Goal: Check status: Check status

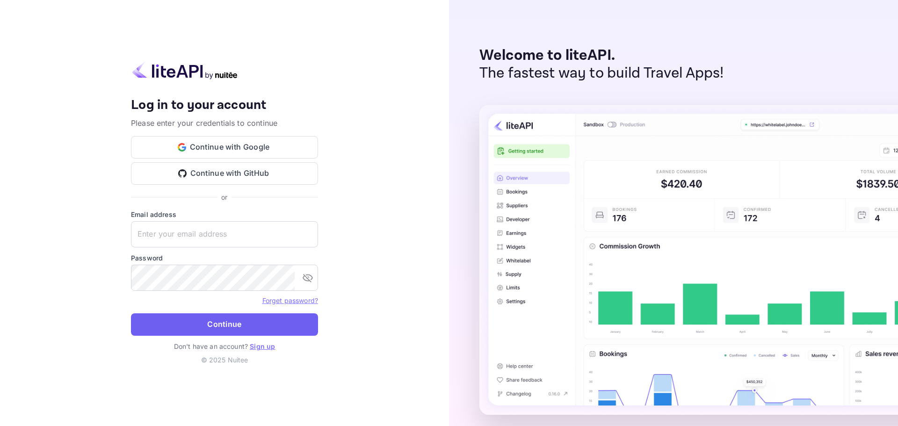
type input "[PERSON_NAME][EMAIL_ADDRESS][DOMAIN_NAME]"
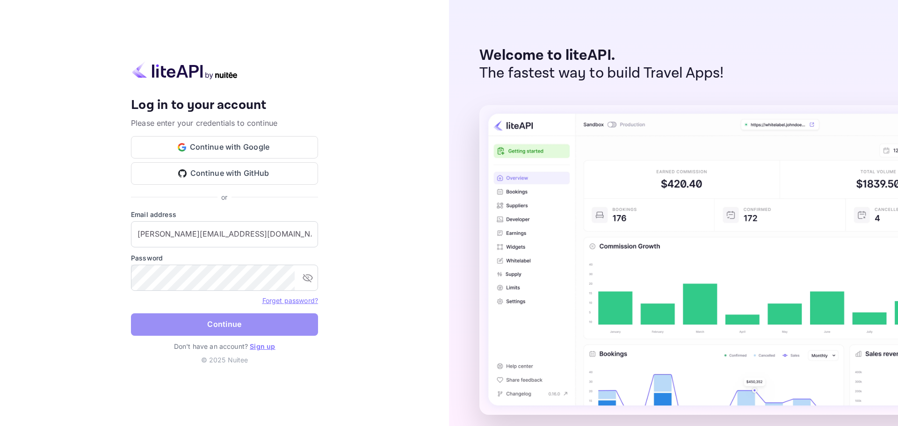
click at [228, 326] on button "Continue" at bounding box center [224, 324] width 187 height 22
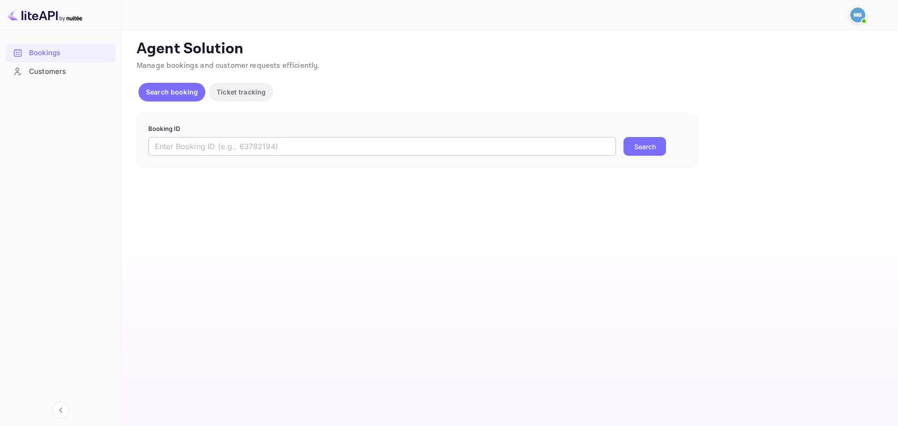
click at [338, 145] on input "text" at bounding box center [382, 146] width 468 height 19
paste input "5Fh6uY_gF"
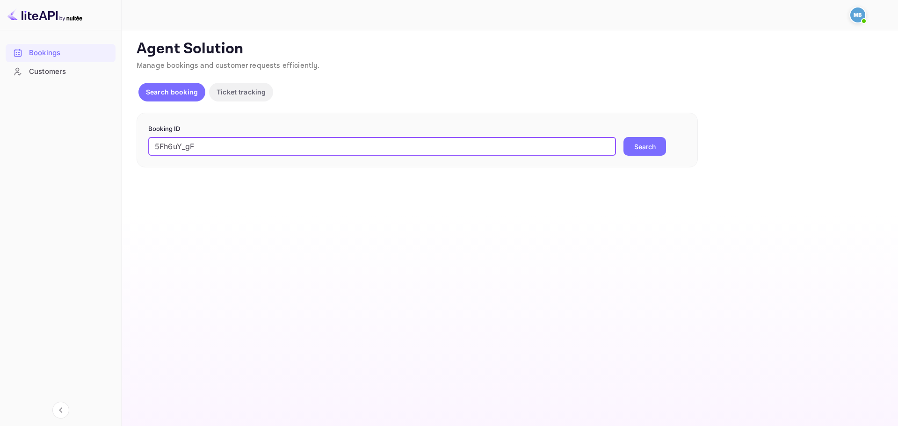
type input "5Fh6uY_gF"
click at [647, 147] on button "Search" at bounding box center [644, 146] width 43 height 19
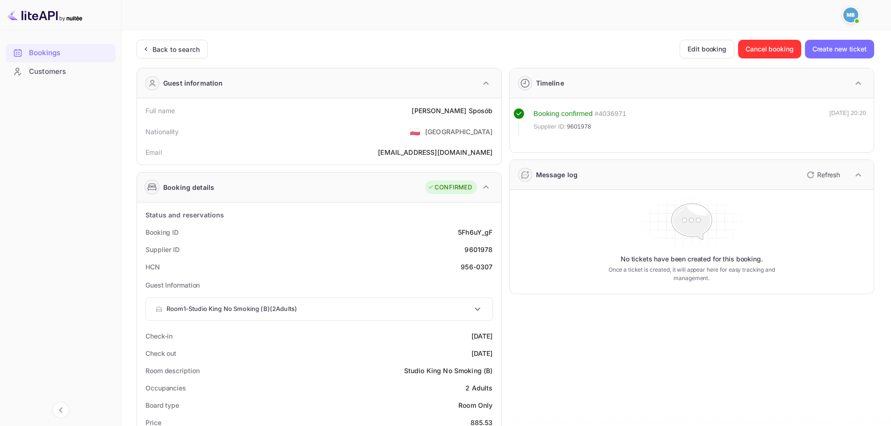
click at [478, 247] on div "9601978" at bounding box center [478, 250] width 28 height 10
